Goal: Information Seeking & Learning: Find contact information

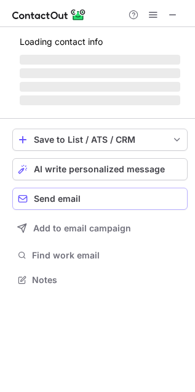
scroll to position [279, 195]
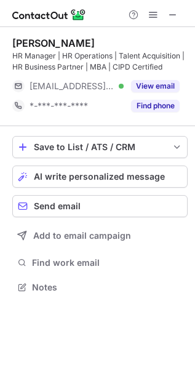
click at [164, 103] on button "Find phone" at bounding box center [155, 106] width 49 height 12
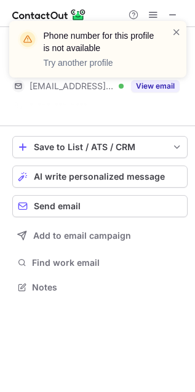
scroll to position [259, 195]
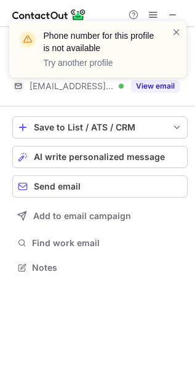
click at [175, 18] on div "Phone number for this profile is not available Try another profile" at bounding box center [97, 54] width 197 height 91
click at [174, 15] on div "Phone number for this profile is not available Try another profile" at bounding box center [97, 54] width 197 height 91
click at [168, 10] on div "Phone number for this profile is not available Try another profile" at bounding box center [97, 54] width 197 height 91
click at [168, 36] on div "Phone number for this profile is not available Try another profile" at bounding box center [92, 49] width 157 height 47
click at [178, 29] on span at bounding box center [177, 32] width 10 height 12
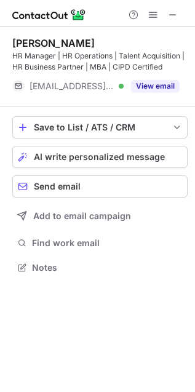
click at [173, 13] on div "Phone number for this profile is not available Try another profile" at bounding box center [97, 54] width 197 height 91
click at [172, 13] on span at bounding box center [173, 15] width 10 height 10
